Goal: Task Accomplishment & Management: Use online tool/utility

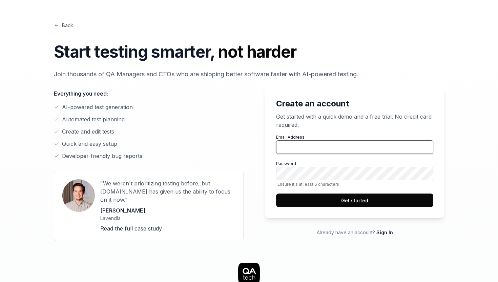
click at [290, 144] on input "Email Address" at bounding box center [354, 147] width 157 height 14
type input "gustaf"
type input "[PERSON_NAME][EMAIL_ADDRESS][DOMAIN_NAME]"
click at [357, 200] on button "Get started" at bounding box center [354, 200] width 157 height 14
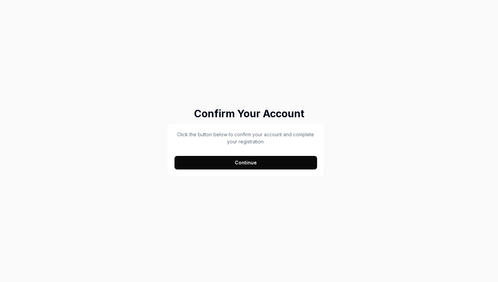
click at [248, 164] on button "Continue" at bounding box center [245, 163] width 143 height 14
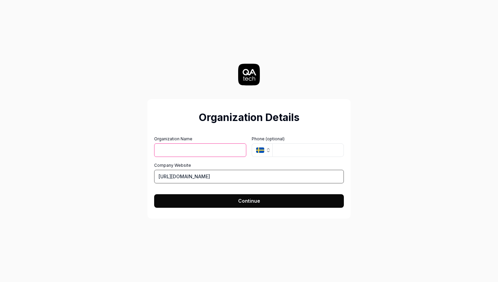
click at [193, 177] on input "https://bazooka.se" at bounding box center [249, 177] width 190 height 14
click at [220, 147] on input "Organization Name" at bounding box center [200, 150] width 92 height 14
type input "Bazooka-test"
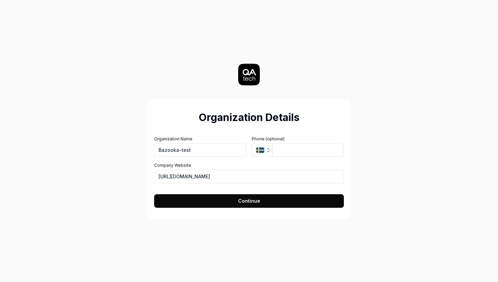
click at [241, 202] on span "Continue" at bounding box center [249, 200] width 22 height 7
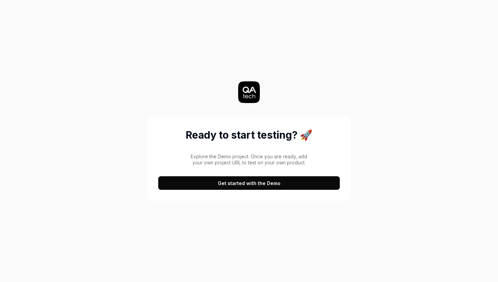
click at [249, 183] on button "Get started with the Demo" at bounding box center [248, 183] width 181 height 14
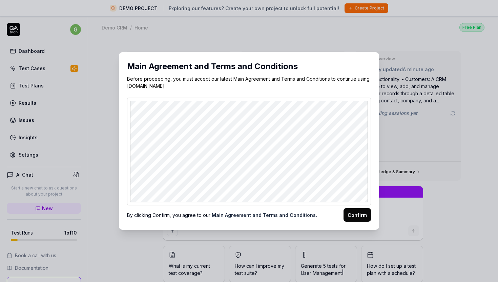
click at [352, 214] on button "Confirm" at bounding box center [356, 215] width 27 height 14
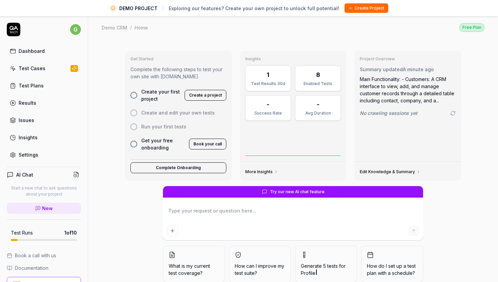
click at [134, 94] on div at bounding box center [133, 95] width 7 height 7
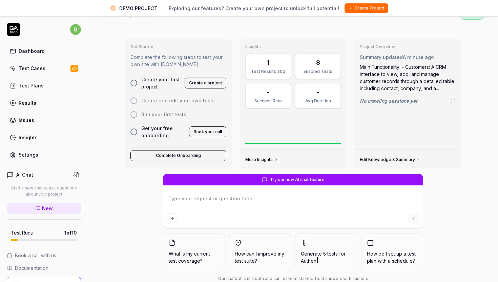
scroll to position [12, 0]
click at [198, 84] on button "Create a project" at bounding box center [205, 83] width 42 height 11
type textarea "*"
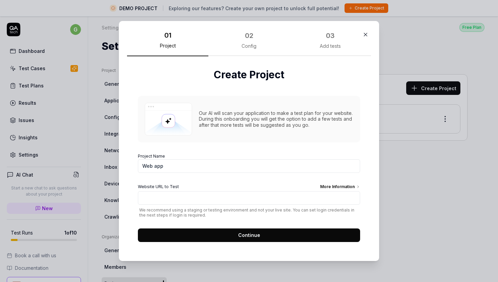
click at [251, 121] on div "Our AI will scan your application to make a test plan for your website. During …" at bounding box center [276, 119] width 154 height 18
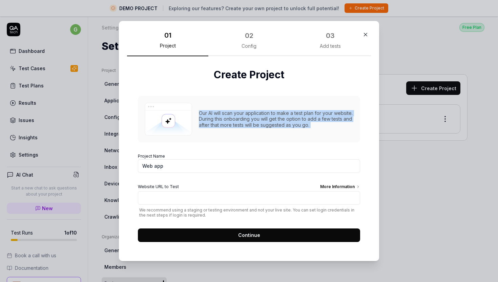
click at [264, 120] on div "Our AI will scan your application to make a test plan for your website. During …" at bounding box center [276, 119] width 154 height 18
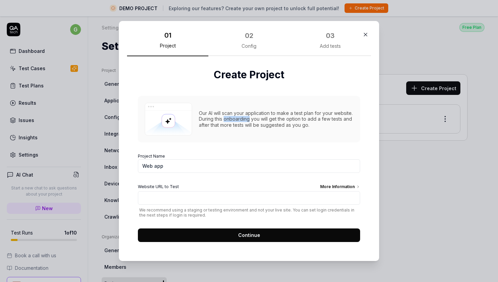
click at [264, 120] on div "Our AI will scan your application to make a test plan for your website. During …" at bounding box center [276, 119] width 154 height 18
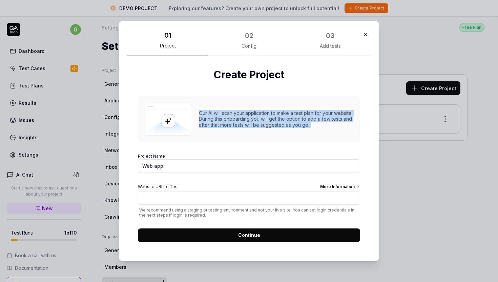
click at [264, 120] on div "Our AI will scan your application to make a test plan for your website. During …" at bounding box center [276, 119] width 154 height 18
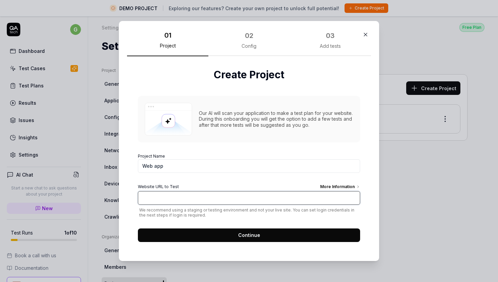
click at [222, 202] on input "Website URL to Test More Information" at bounding box center [249, 198] width 222 height 14
type input "[DOMAIN_NAME]"
click at [211, 199] on input "[DOMAIN_NAME]" at bounding box center [249, 198] width 222 height 14
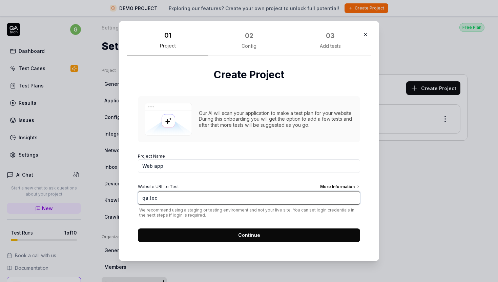
type input "[DOMAIN_NAME]"
click at [241, 198] on input "[DOMAIN_NAME]" at bounding box center [249, 198] width 222 height 14
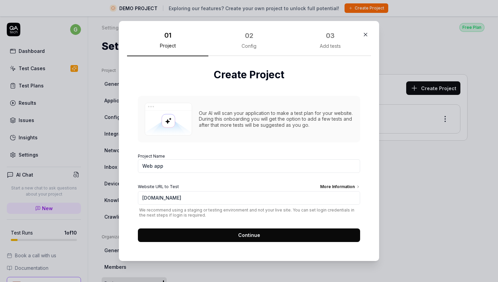
type input "[URL][DOMAIN_NAME]"
click at [249, 232] on span "Continue" at bounding box center [249, 234] width 22 height 7
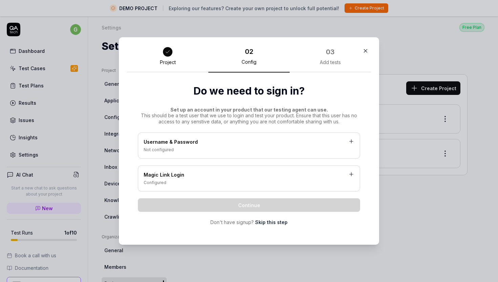
click at [270, 222] on link "Skip this step" at bounding box center [271, 221] width 32 height 7
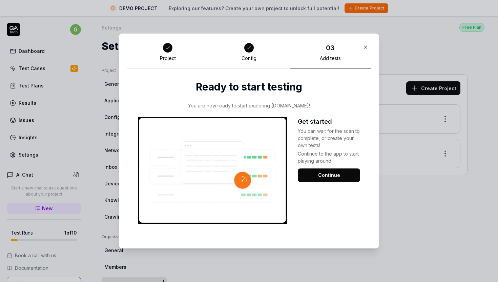
click at [331, 175] on button "Continue" at bounding box center [329, 175] width 62 height 14
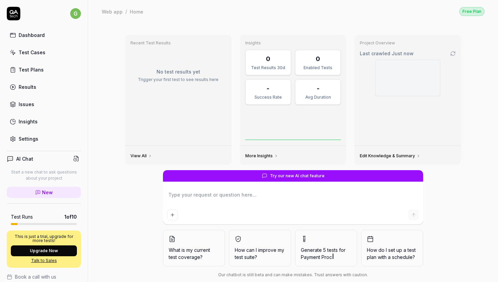
click at [409, 94] on img at bounding box center [407, 78] width 64 height 36
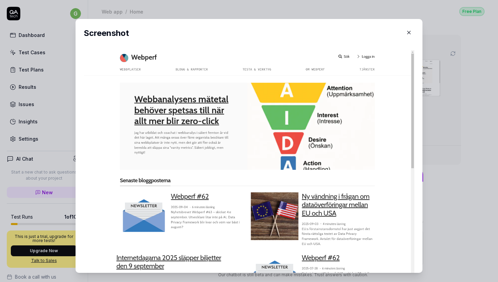
click at [409, 33] on icon "button" at bounding box center [408, 32] width 3 height 3
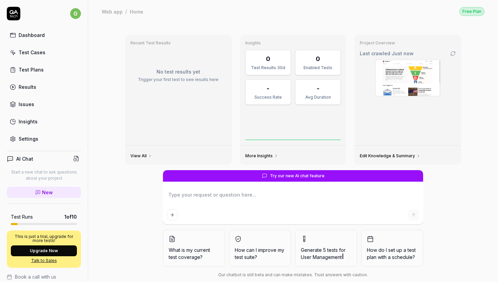
click at [139, 156] on link "View All" at bounding box center [141, 155] width 22 height 5
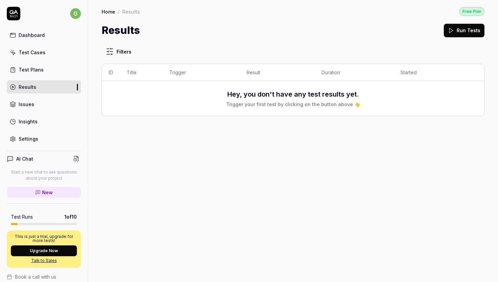
click at [463, 33] on button "Run Tests" at bounding box center [463, 31] width 41 height 14
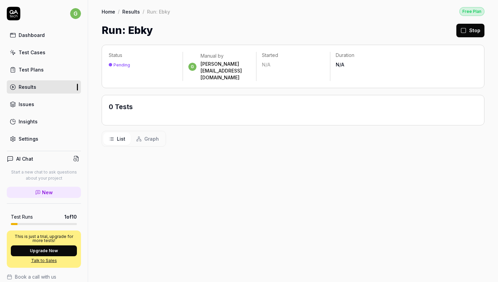
click at [47, 69] on link "Test Plans" at bounding box center [44, 69] width 74 height 13
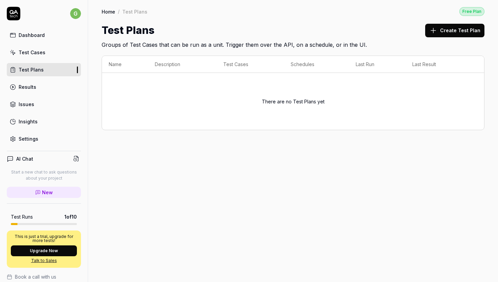
click at [47, 83] on link "Results" at bounding box center [44, 86] width 74 height 13
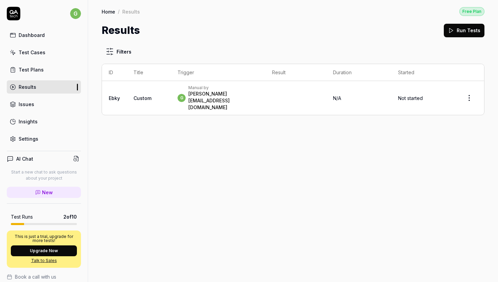
click at [115, 95] on link "Ebky" at bounding box center [114, 98] width 11 height 6
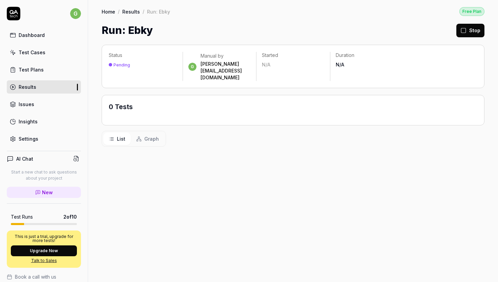
click at [147, 135] on span "Graph" at bounding box center [151, 138] width 15 height 7
click at [118, 135] on span "List" at bounding box center [121, 138] width 8 height 7
click at [47, 71] on link "Test Plans" at bounding box center [44, 69] width 74 height 13
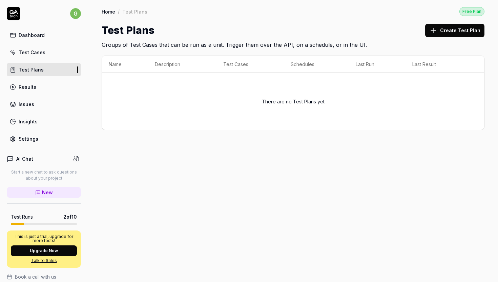
click at [50, 54] on link "Test Cases" at bounding box center [44, 52] width 74 height 13
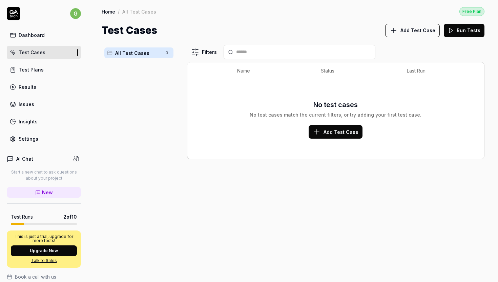
click at [43, 34] on div "Dashboard" at bounding box center [32, 34] width 26 height 7
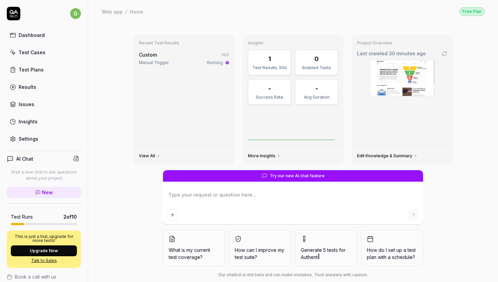
type textarea "*"
